Goal: Task Accomplishment & Management: Complete application form

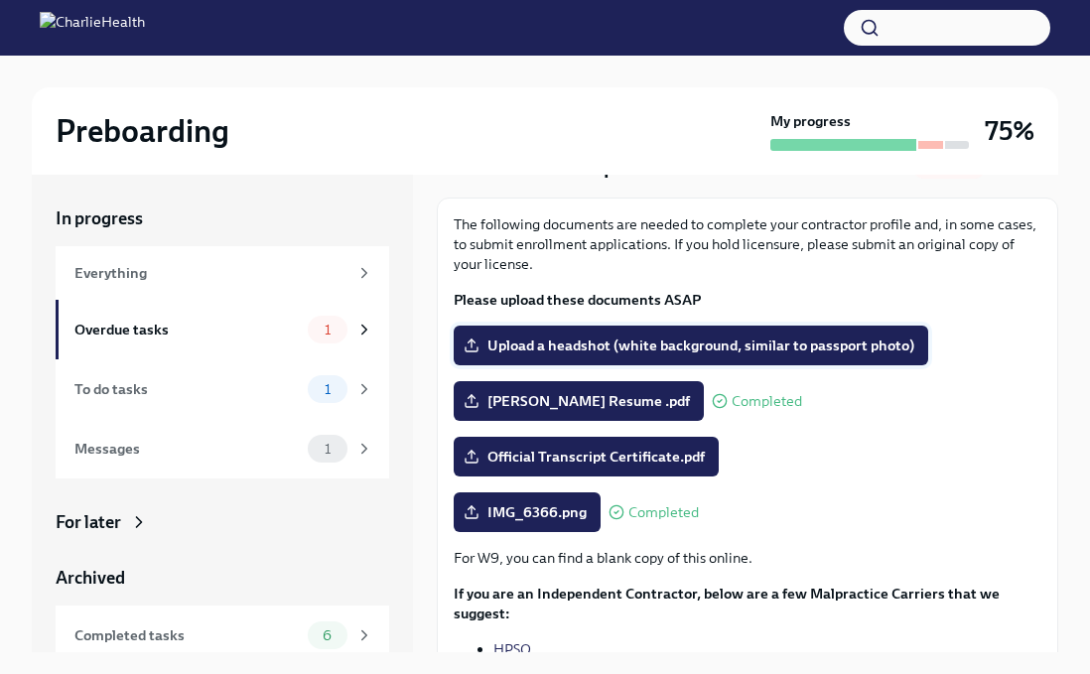
scroll to position [137, 0]
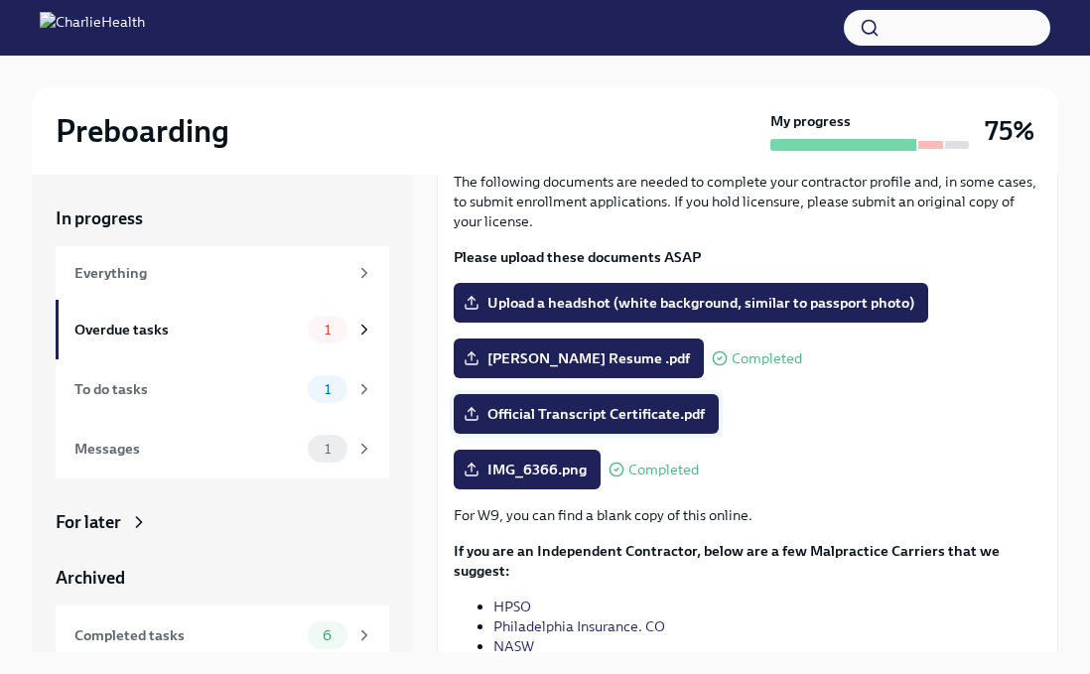
click at [673, 408] on span "Official Transcript Certificate.pdf" at bounding box center [586, 414] width 237 height 20
click at [0, 0] on input "Official Transcript Certificate.pdf" at bounding box center [0, 0] width 0 height 0
click at [638, 416] on span "Official Transcript Certificate.pdf" at bounding box center [586, 414] width 237 height 20
click at [0, 0] on input "Official Transcript Certificate.pdf" at bounding box center [0, 0] width 0 height 0
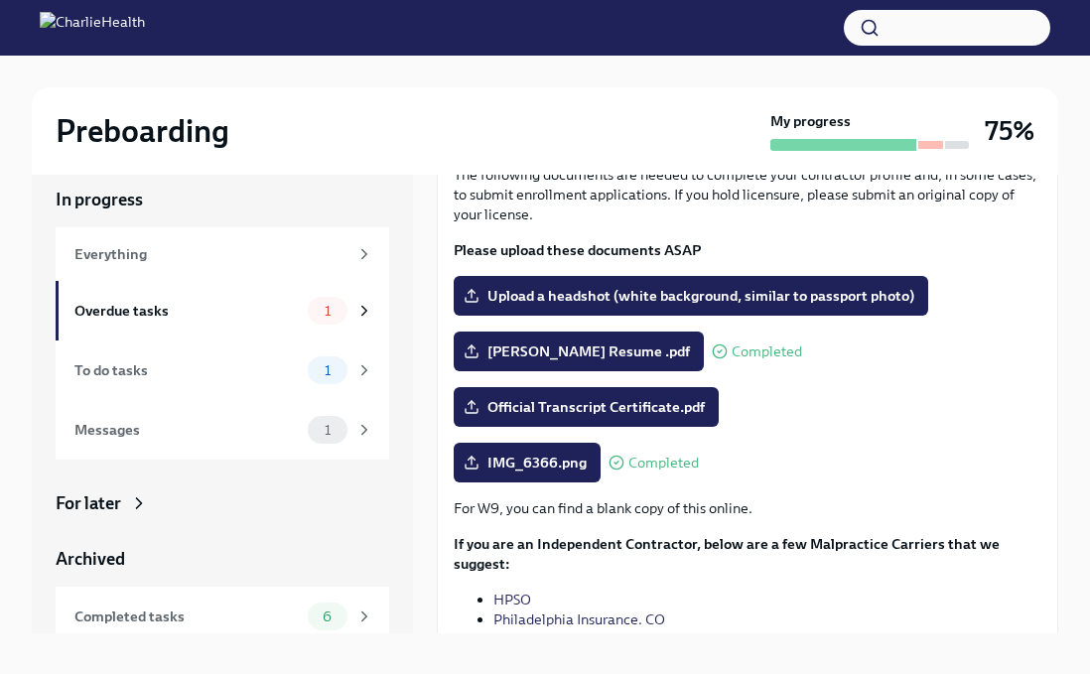
scroll to position [201, 0]
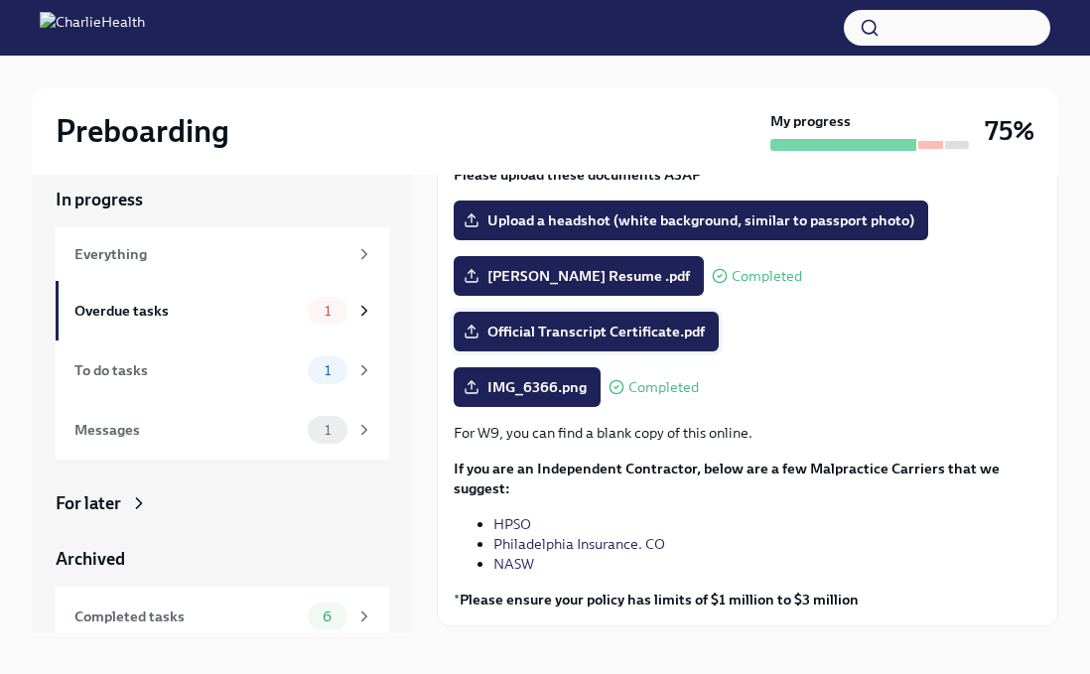
click at [592, 332] on span "Official Transcript Certificate.pdf" at bounding box center [586, 332] width 237 height 20
click at [0, 0] on input "Official Transcript Certificate.pdf" at bounding box center [0, 0] width 0 height 0
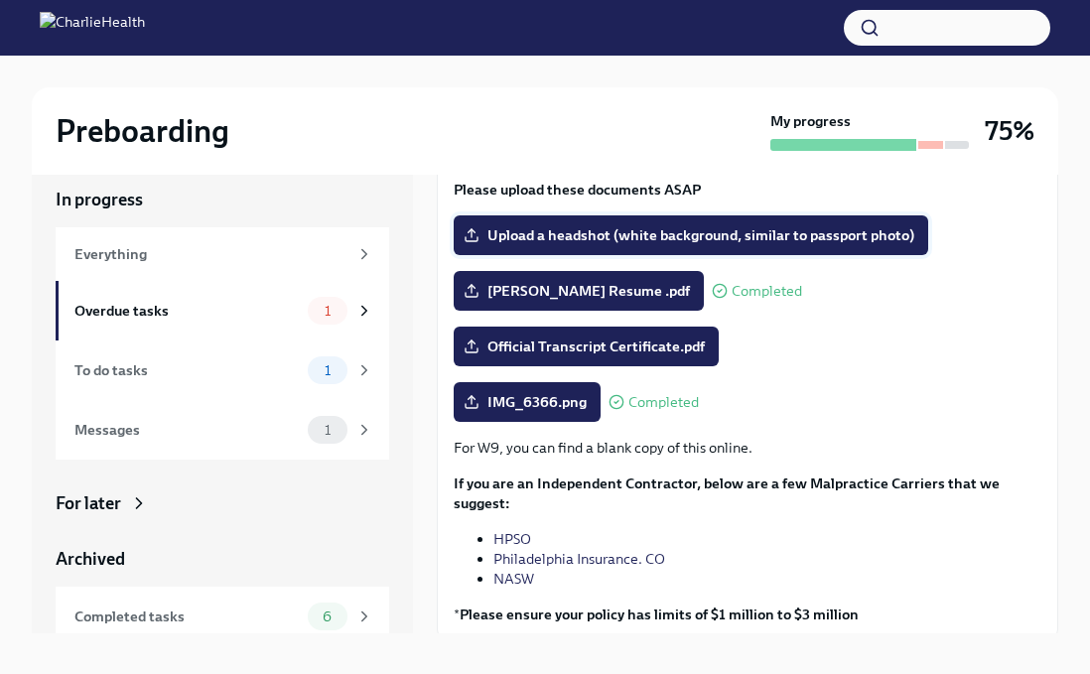
click at [703, 238] on span "Upload a headshot (white background, similar to passport photo)" at bounding box center [691, 235] width 447 height 20
click at [0, 0] on input "Upload a headshot (white background, similar to passport photo)" at bounding box center [0, 0] width 0 height 0
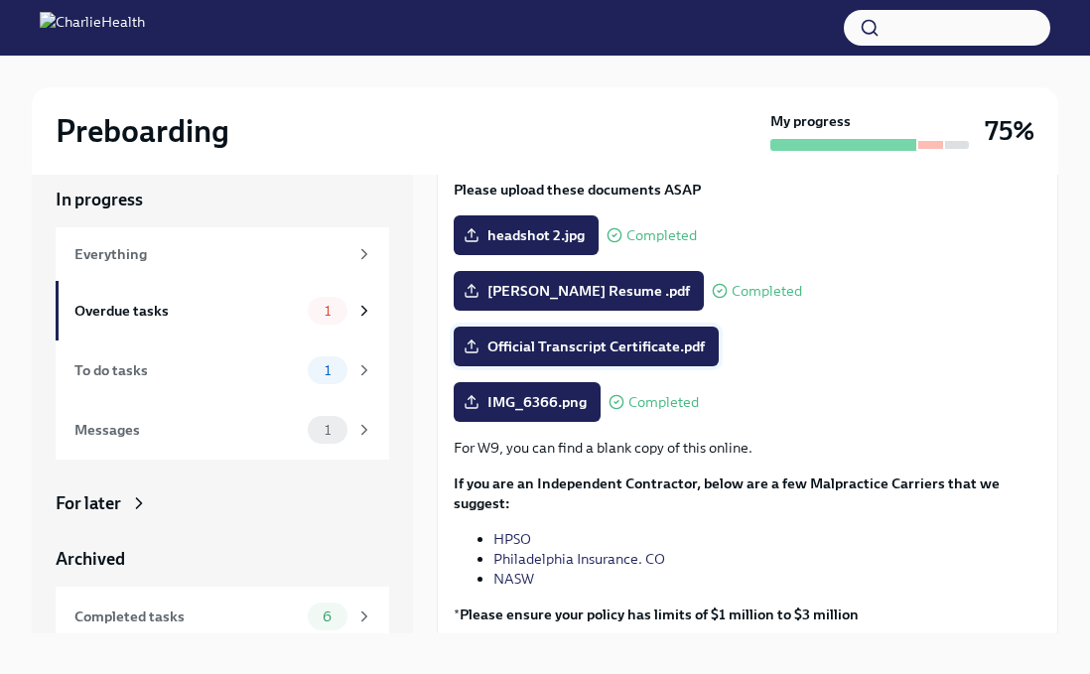
click at [620, 345] on span "Official Transcript Certificate.pdf" at bounding box center [586, 347] width 237 height 20
click at [0, 0] on input "Official Transcript Certificate.pdf" at bounding box center [0, 0] width 0 height 0
click at [805, 648] on div "In progress Everything Overdue tasks 1 To do tasks 1 Messages 1 For later Archi…" at bounding box center [545, 410] width 1027 height 509
click at [657, 344] on span "Official Transcript Certificate.pdf" at bounding box center [586, 347] width 237 height 20
click at [0, 0] on input "Official Transcript Certificate.pdf" at bounding box center [0, 0] width 0 height 0
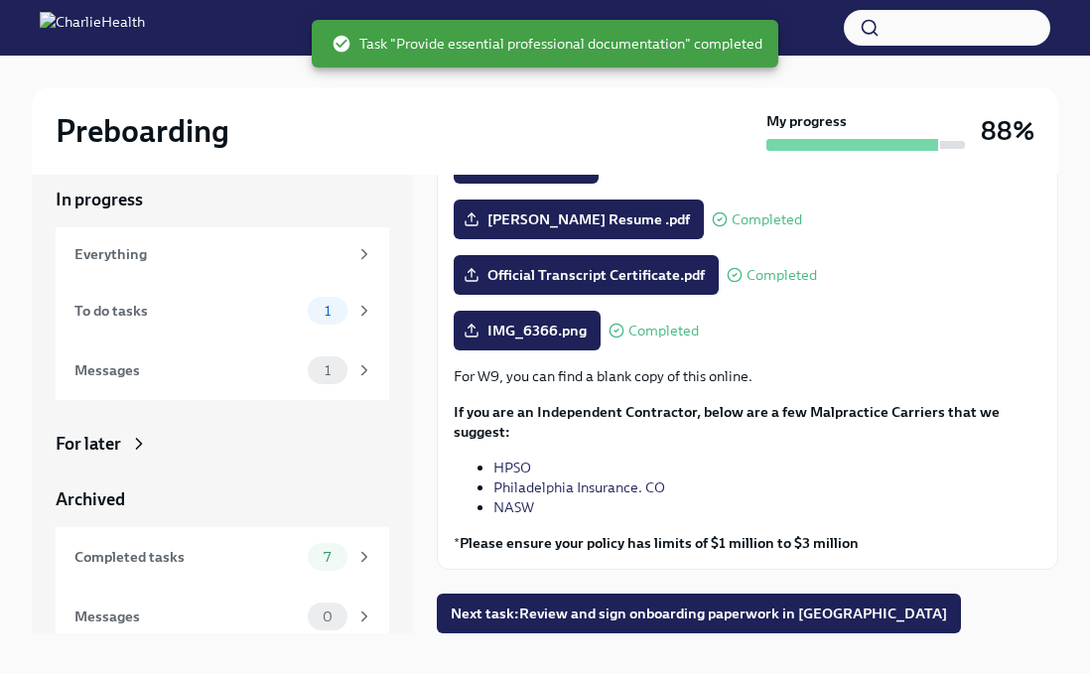
scroll to position [34, 0]
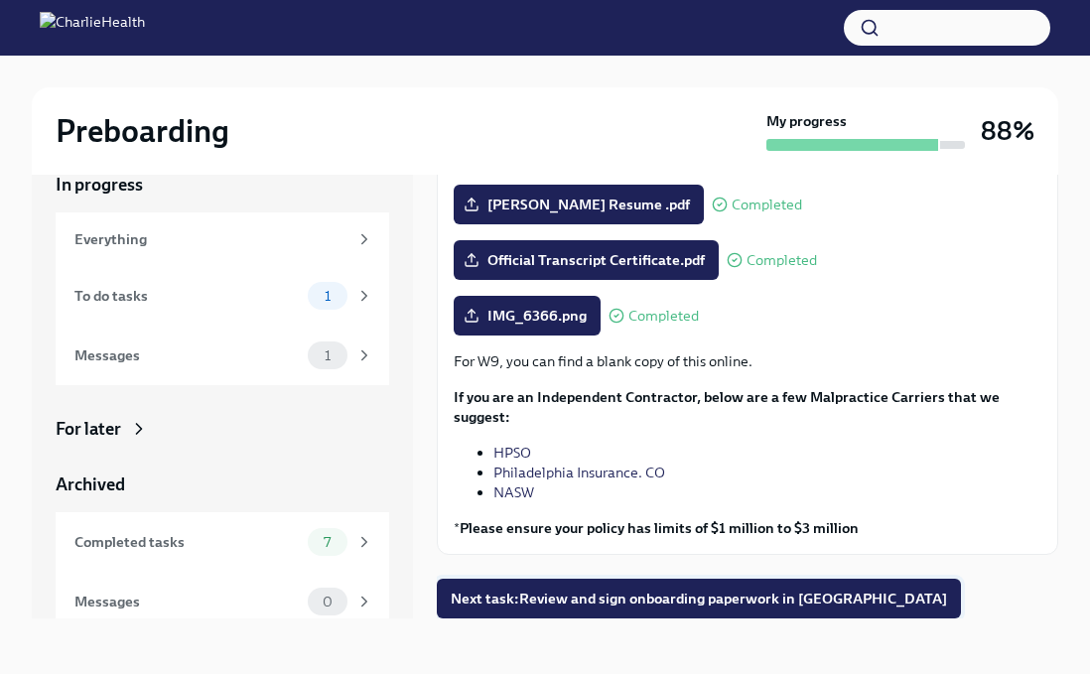
click at [742, 600] on span "Next task : Review and sign onboarding paperwork in [GEOGRAPHIC_DATA]" at bounding box center [699, 599] width 496 height 20
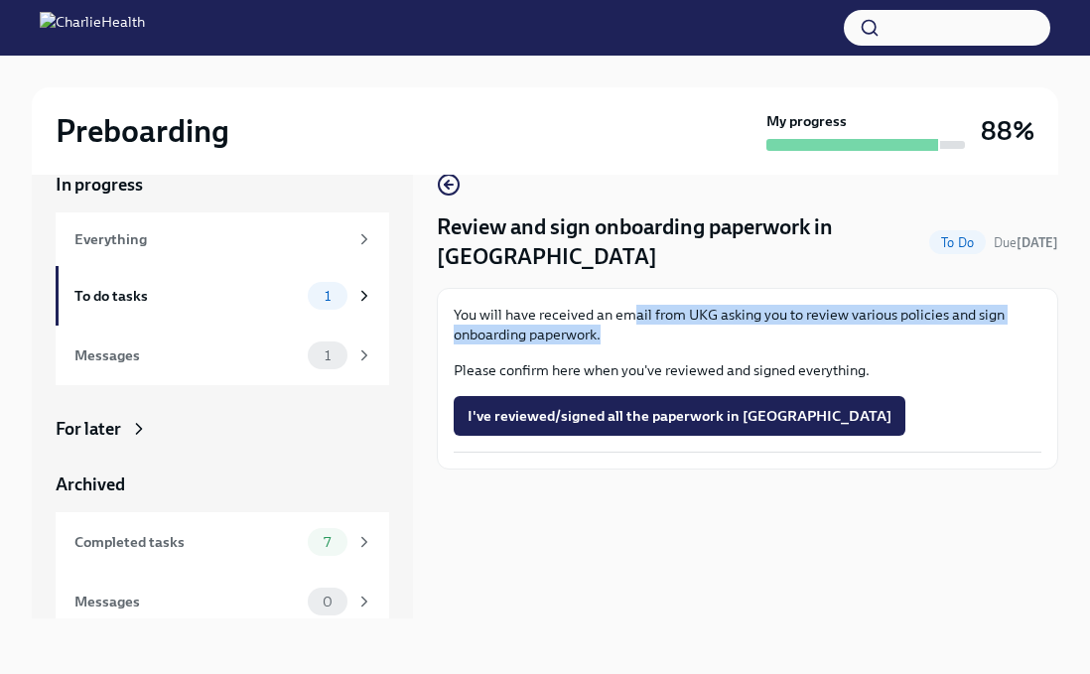
drag, startPoint x: 627, startPoint y: 291, endPoint x: 764, endPoint y: 313, distance: 138.8
click at [764, 313] on p "You will have received an email from UKG asking you to review various policies …" at bounding box center [748, 325] width 588 height 40
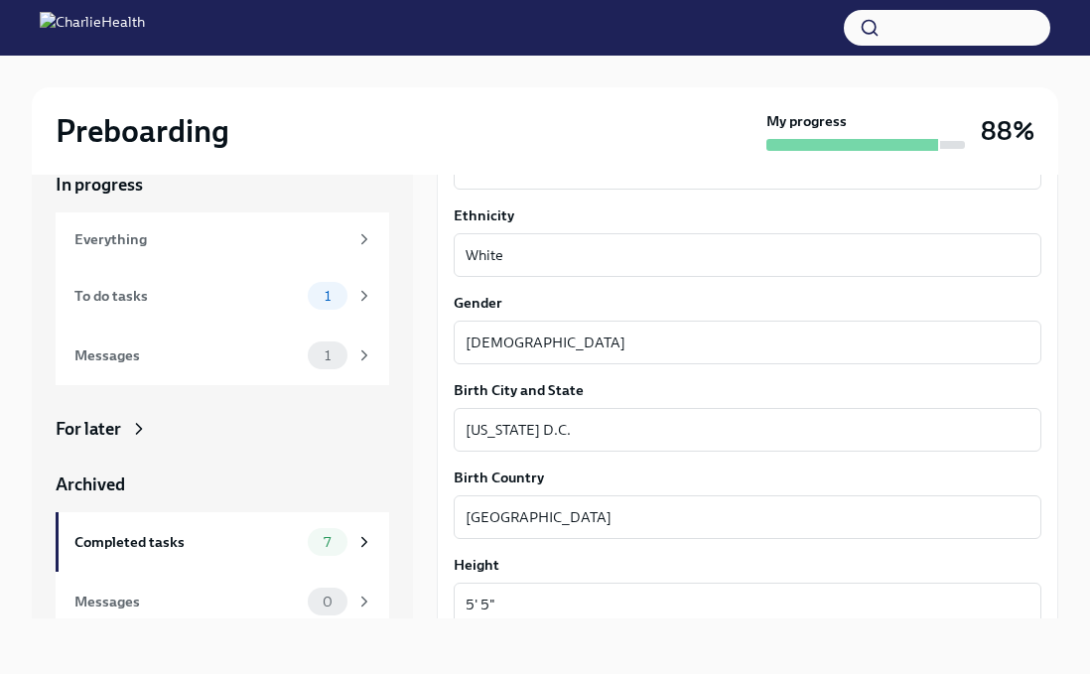
scroll to position [1815, 0]
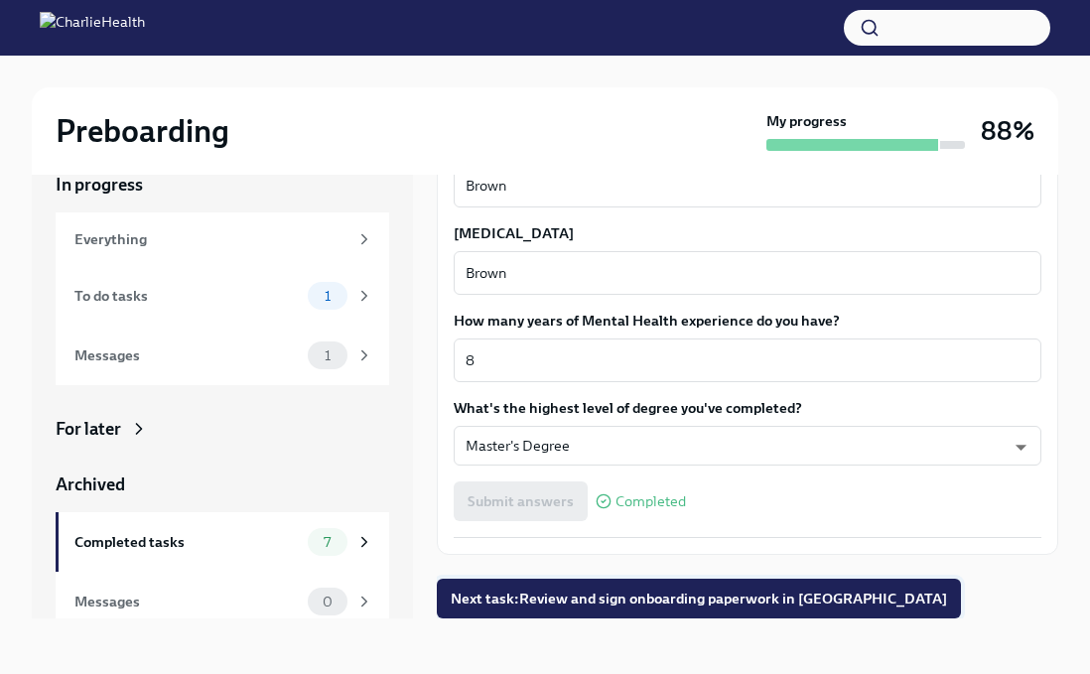
click at [596, 603] on span "Next task : Review and sign onboarding paperwork in [GEOGRAPHIC_DATA]" at bounding box center [699, 599] width 496 height 20
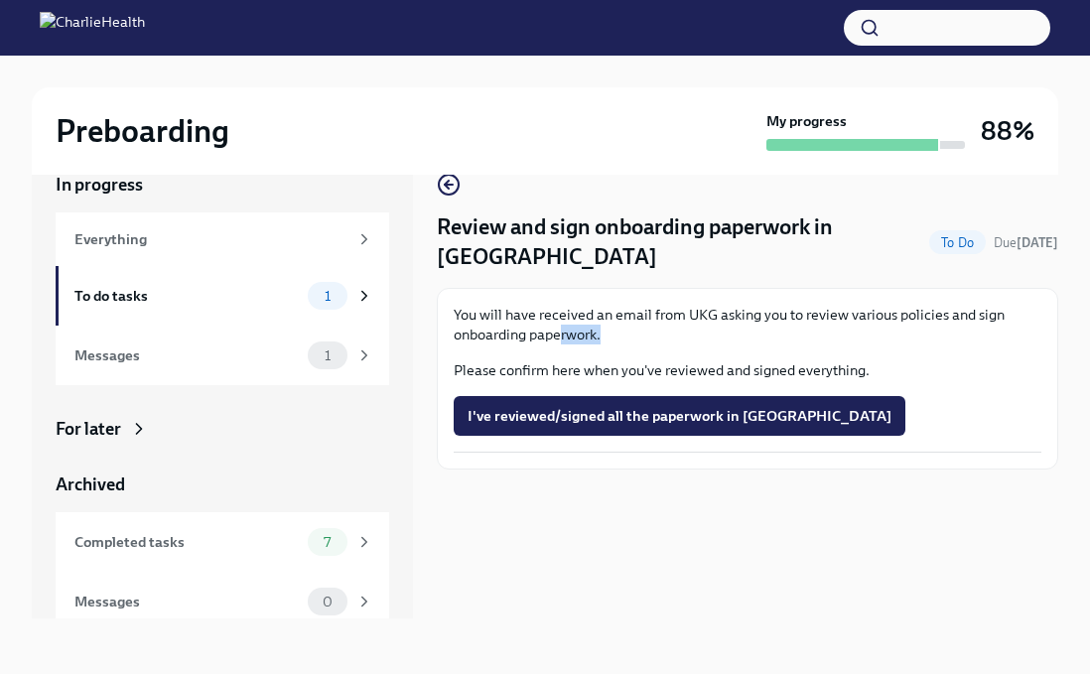
drag, startPoint x: 565, startPoint y: 296, endPoint x: 625, endPoint y: 296, distance: 59.6
click at [625, 305] on p "You will have received an email from UKG asking you to review various policies …" at bounding box center [748, 325] width 588 height 40
click at [645, 307] on p "You will have received an email from UKG asking you to review various policies …" at bounding box center [748, 325] width 588 height 40
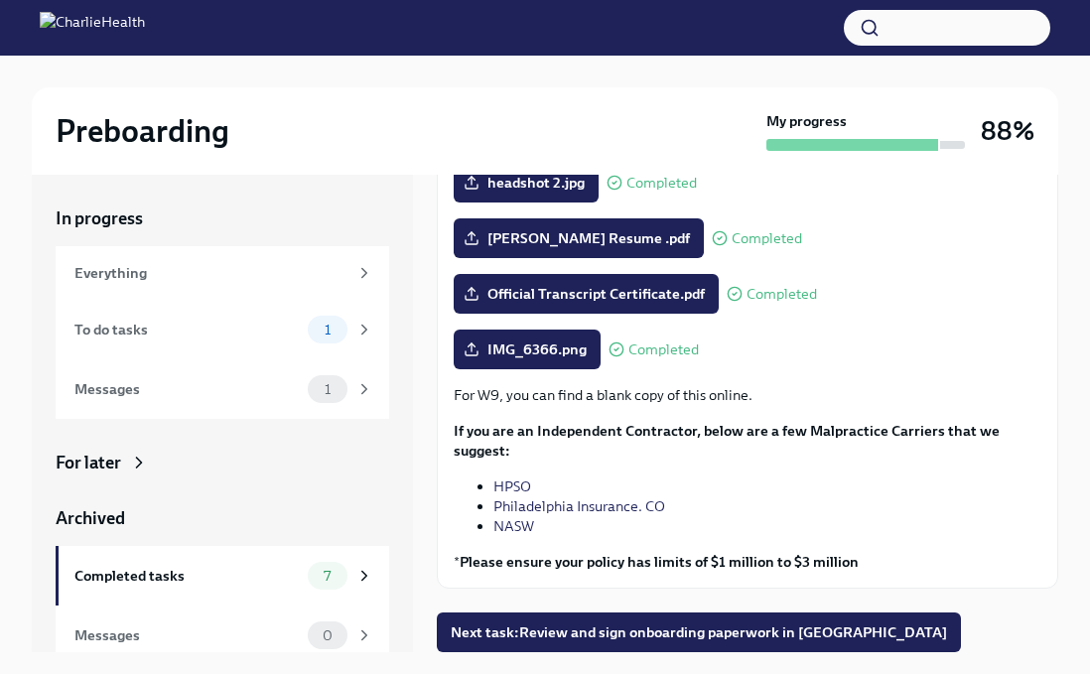
scroll to position [34, 0]
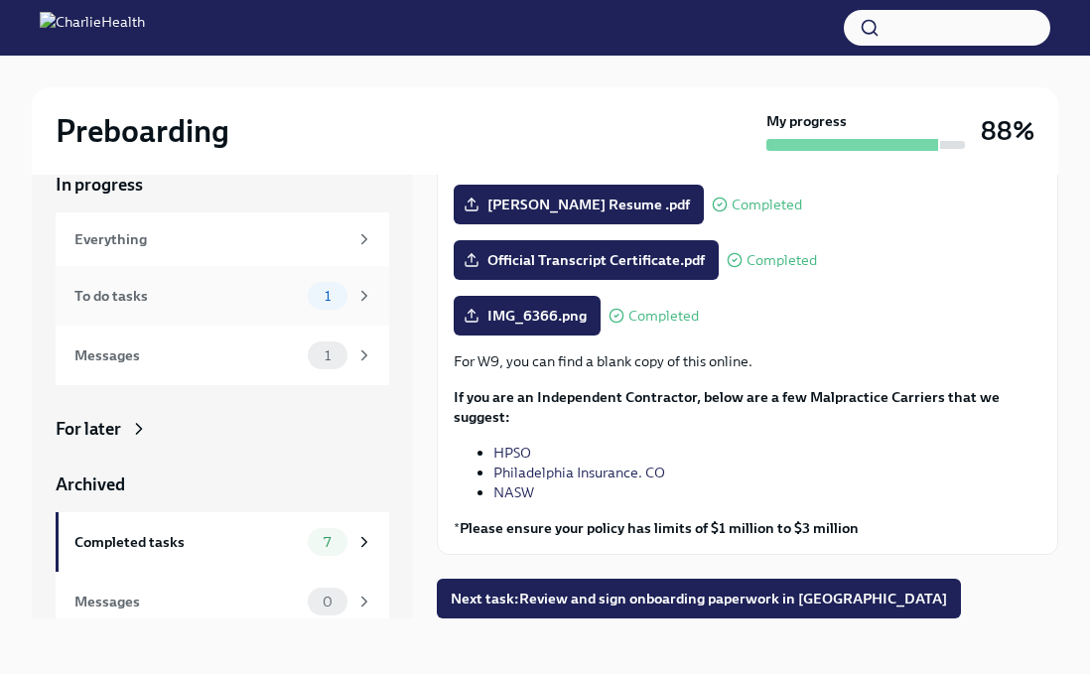
click at [338, 298] on span "1" at bounding box center [328, 296] width 30 height 15
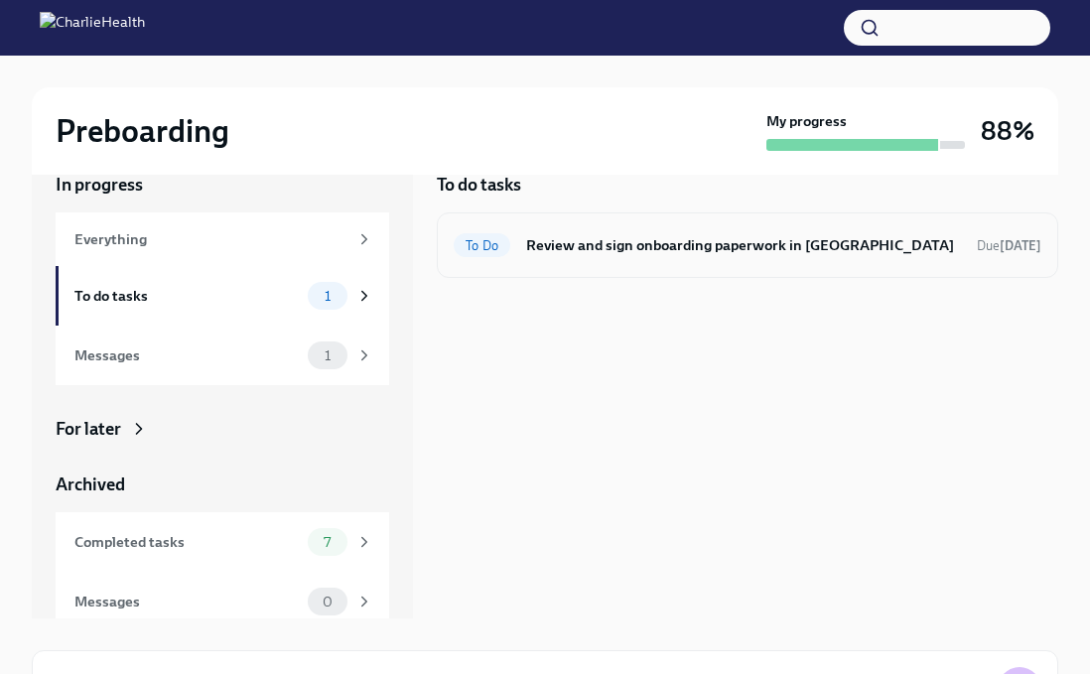
click at [627, 259] on div "To Do Review and sign onboarding paperwork in [GEOGRAPHIC_DATA] Due [DATE]" at bounding box center [748, 245] width 588 height 32
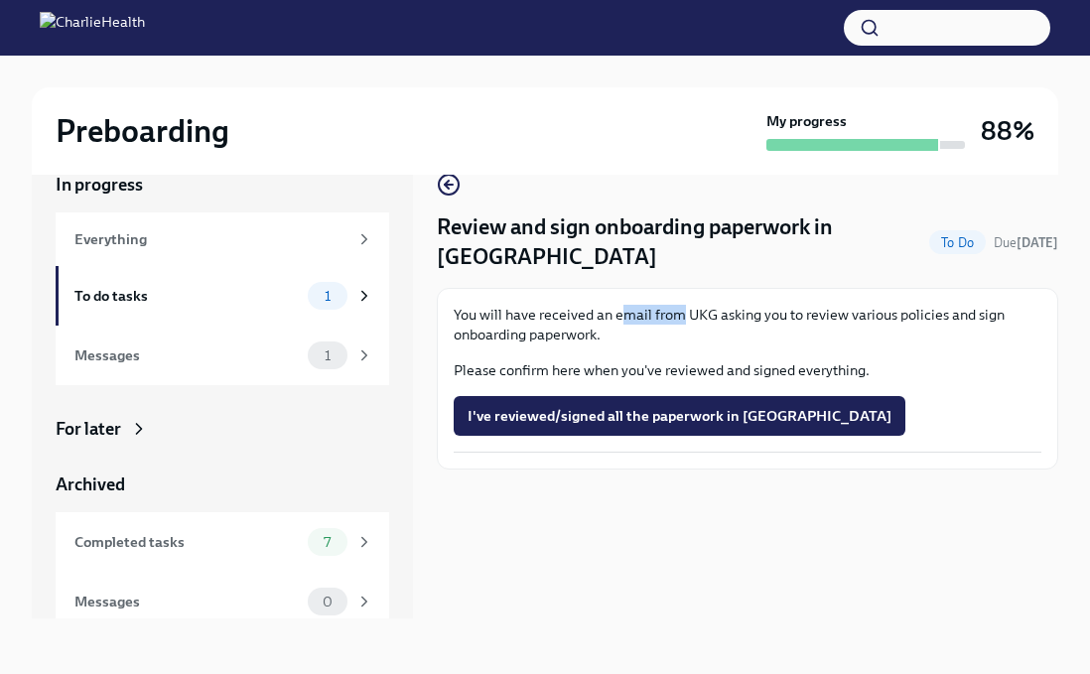
drag, startPoint x: 621, startPoint y: 290, endPoint x: 686, endPoint y: 290, distance: 65.5
click at [685, 305] on p "You will have received an email from UKG asking you to review various policies …" at bounding box center [748, 325] width 588 height 40
click at [680, 308] on p "You will have received an email from UKG asking you to review various policies …" at bounding box center [748, 325] width 588 height 40
click at [590, 406] on span "I've reviewed/signed all the paperwork in [GEOGRAPHIC_DATA]" at bounding box center [680, 416] width 424 height 20
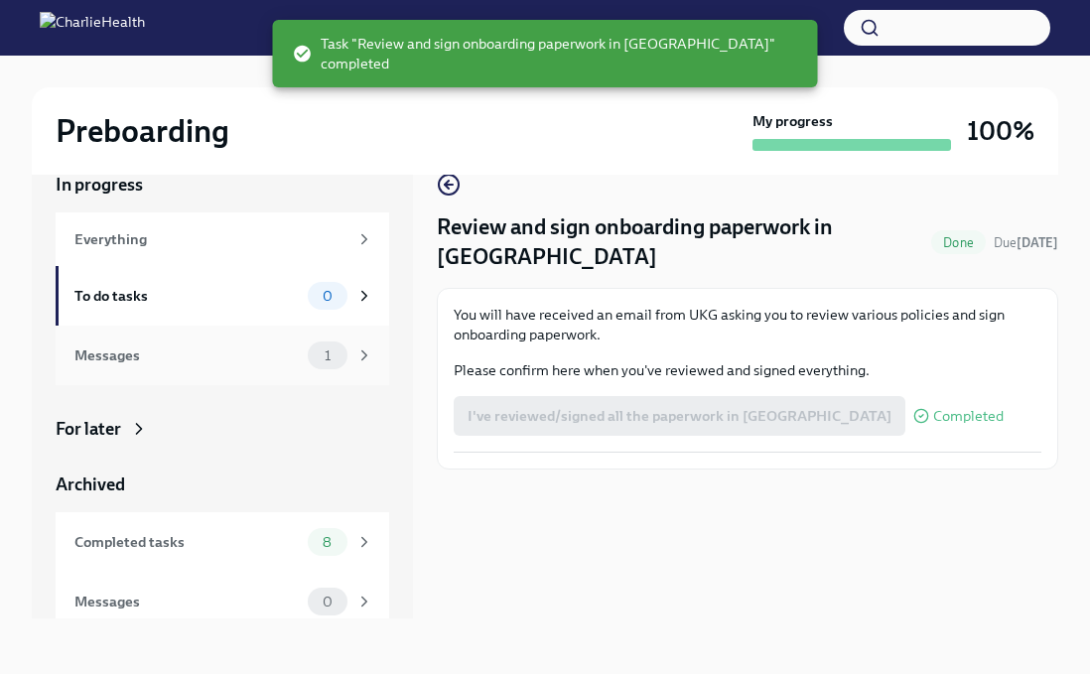
click at [335, 353] on span "1" at bounding box center [328, 356] width 30 height 15
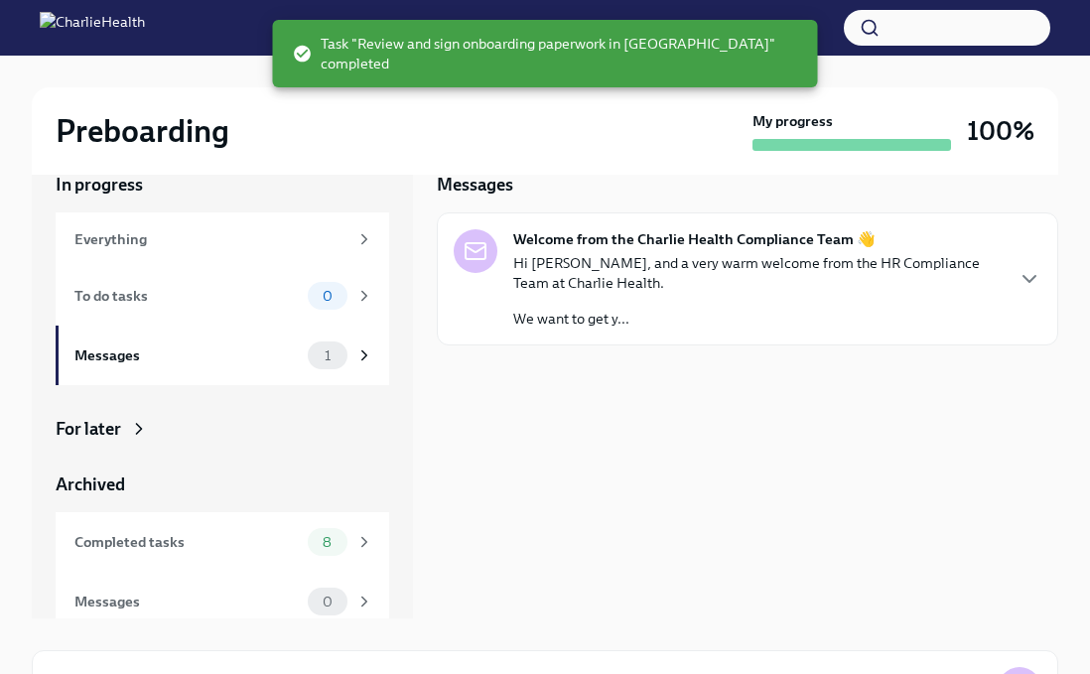
click at [654, 290] on p "Hi [PERSON_NAME], and a very warm welcome from the HR Compliance Team at Charli…" at bounding box center [757, 273] width 489 height 40
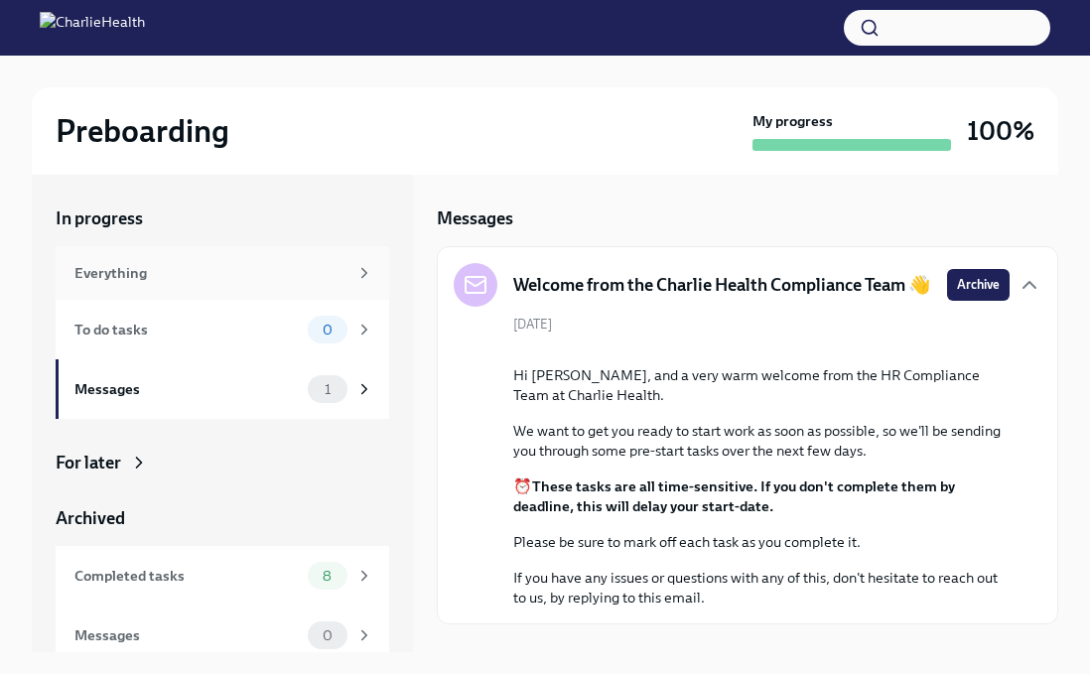
click at [320, 278] on div "Everything" at bounding box center [210, 273] width 273 height 22
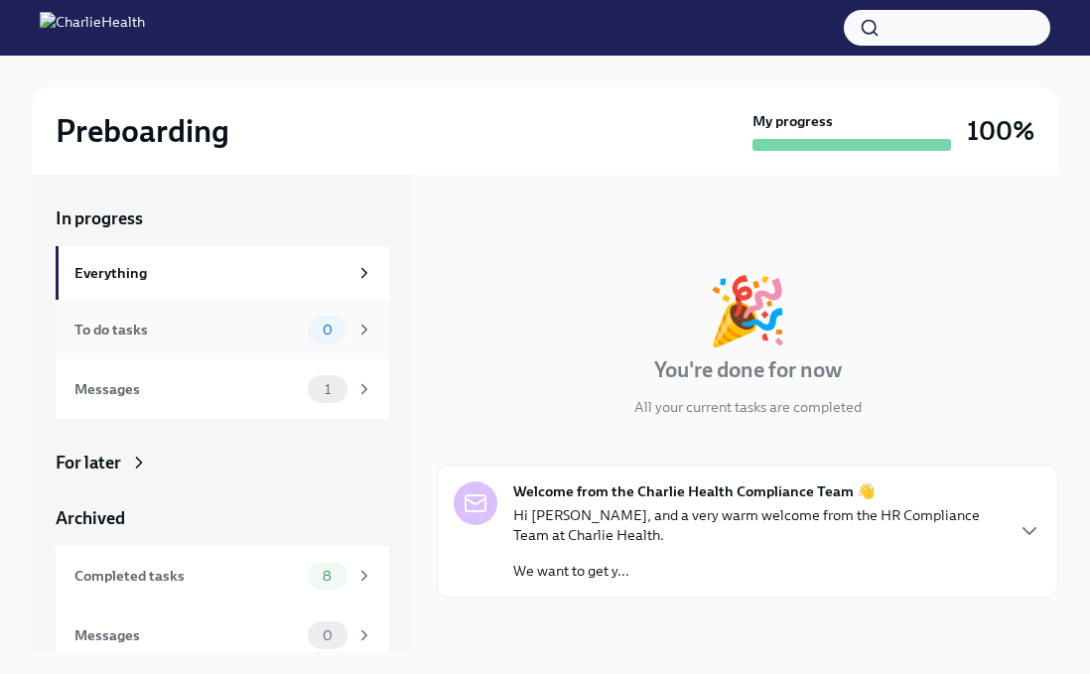
click at [355, 318] on div "0" at bounding box center [341, 330] width 66 height 28
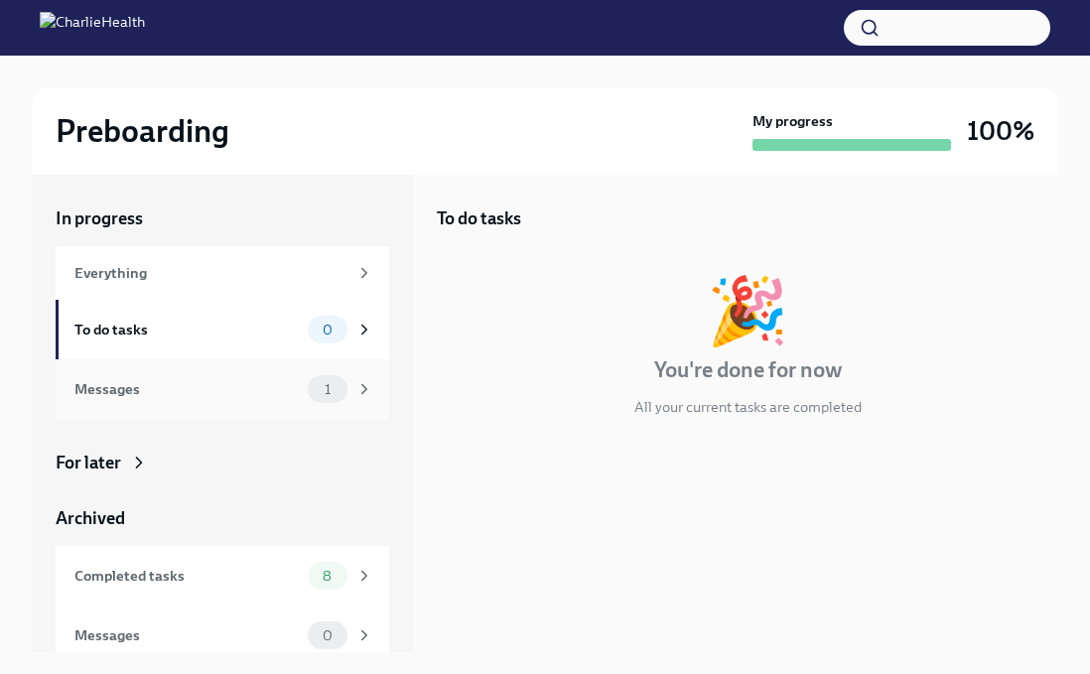
click at [353, 382] on div "1" at bounding box center [341, 389] width 66 height 28
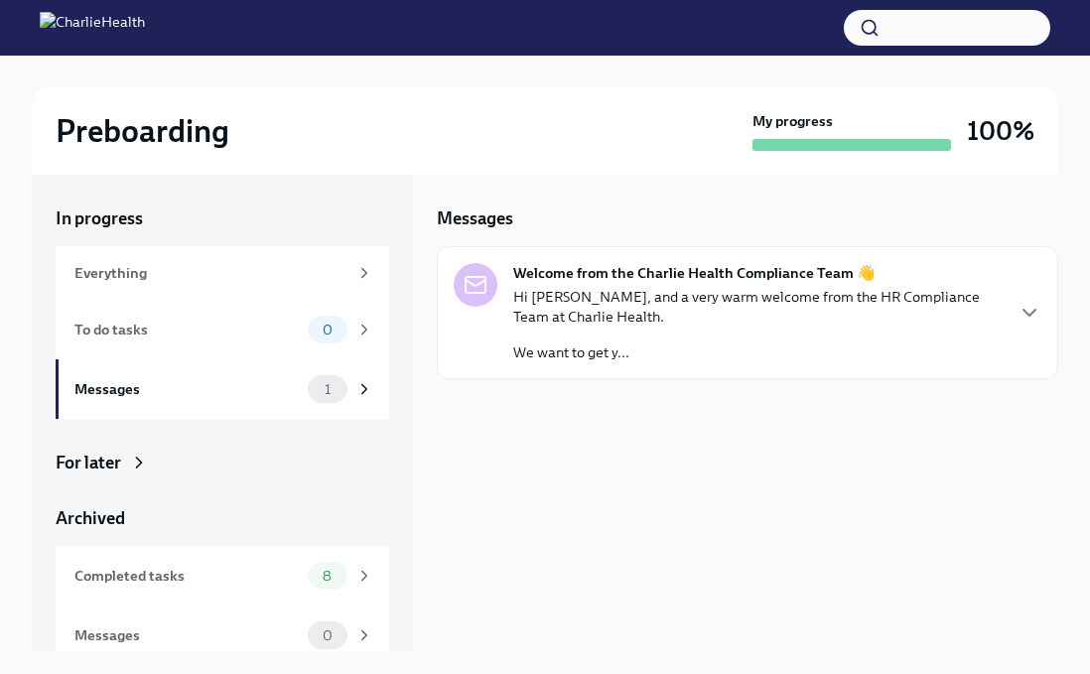
click at [585, 350] on p "We want to get y..." at bounding box center [757, 353] width 489 height 20
